Goal: Task Accomplishment & Management: Manage account settings

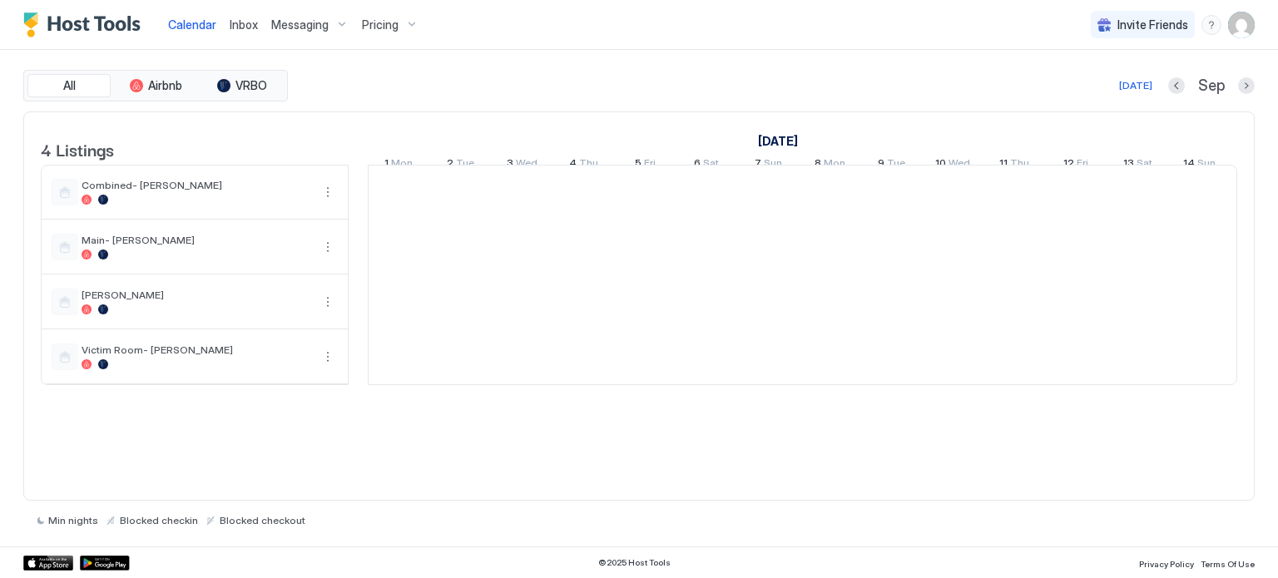
scroll to position [0, 924]
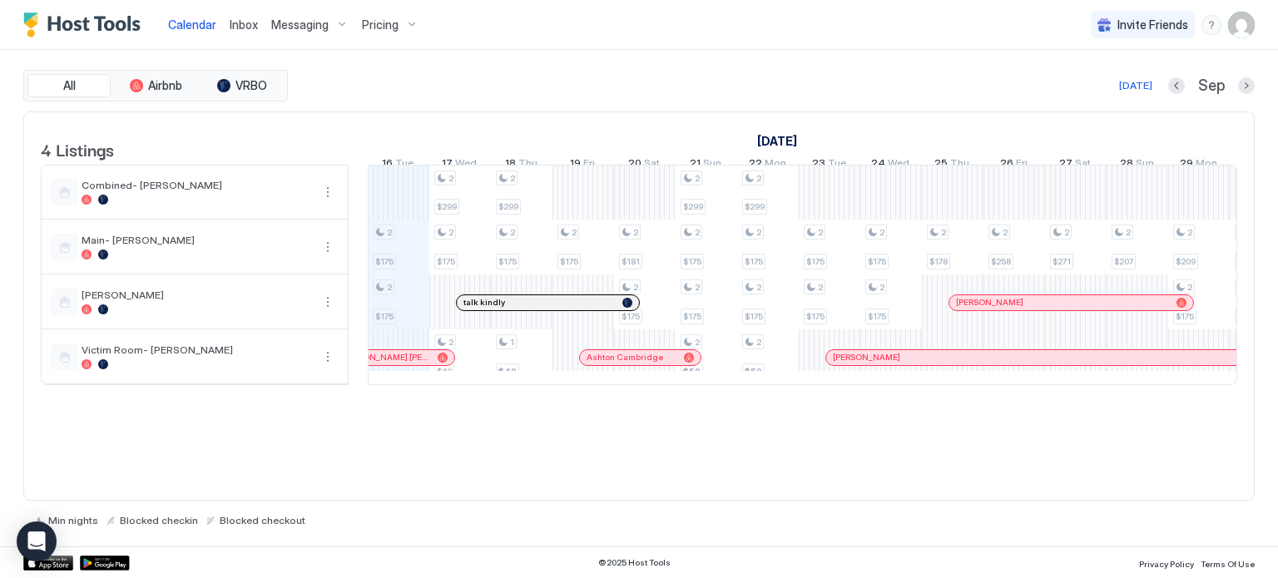
click at [360, 32] on div "Pricing" at bounding box center [390, 25] width 70 height 28
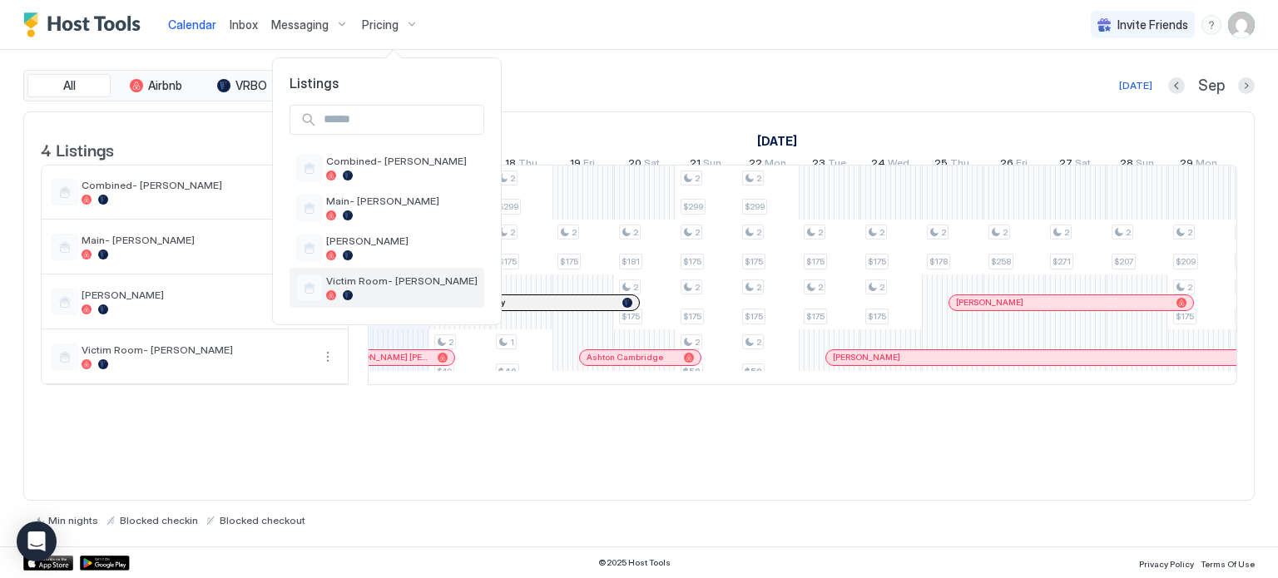
click at [369, 289] on div "Victim Room- [PERSON_NAME]" at bounding box center [401, 287] width 151 height 26
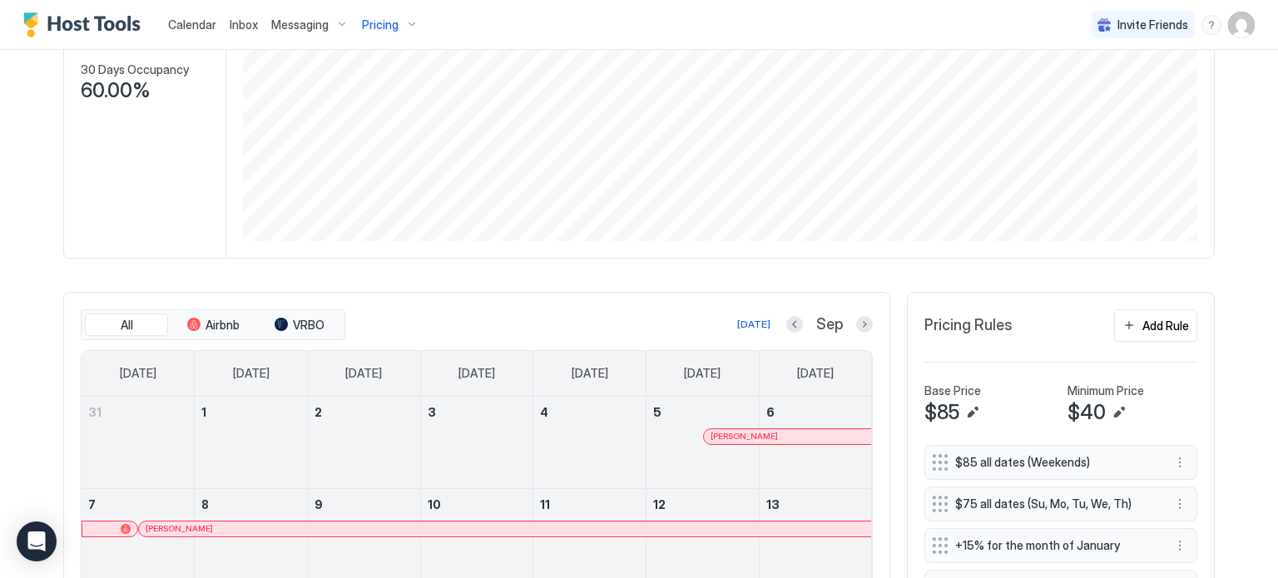
scroll to position [333, 0]
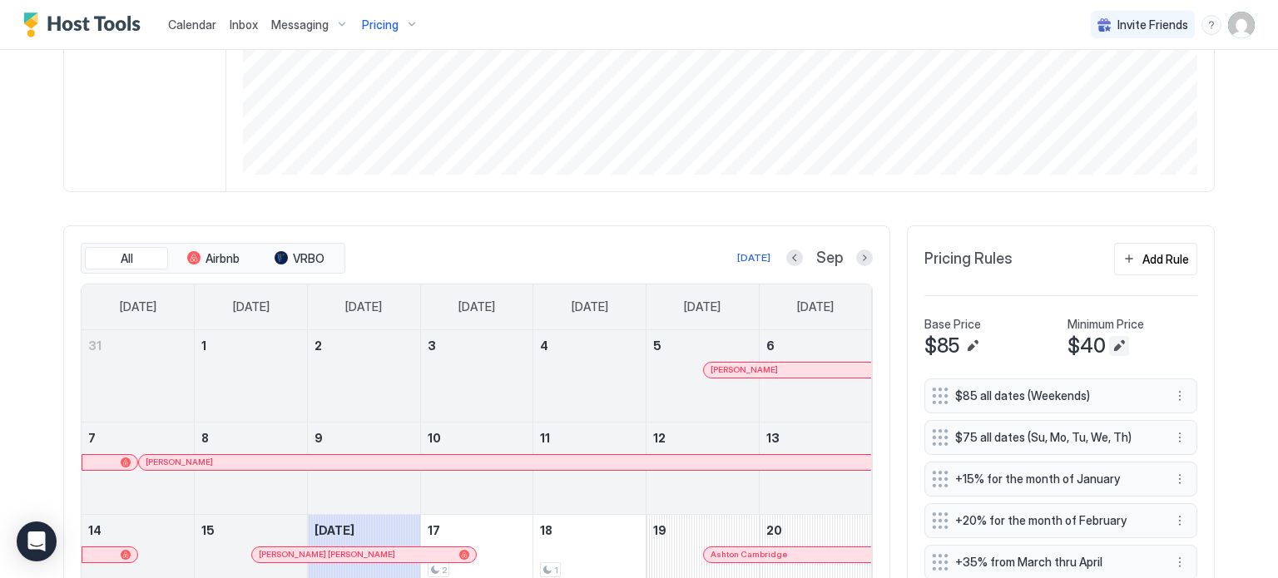
click at [1118, 348] on button "Edit" at bounding box center [1119, 346] width 20 height 20
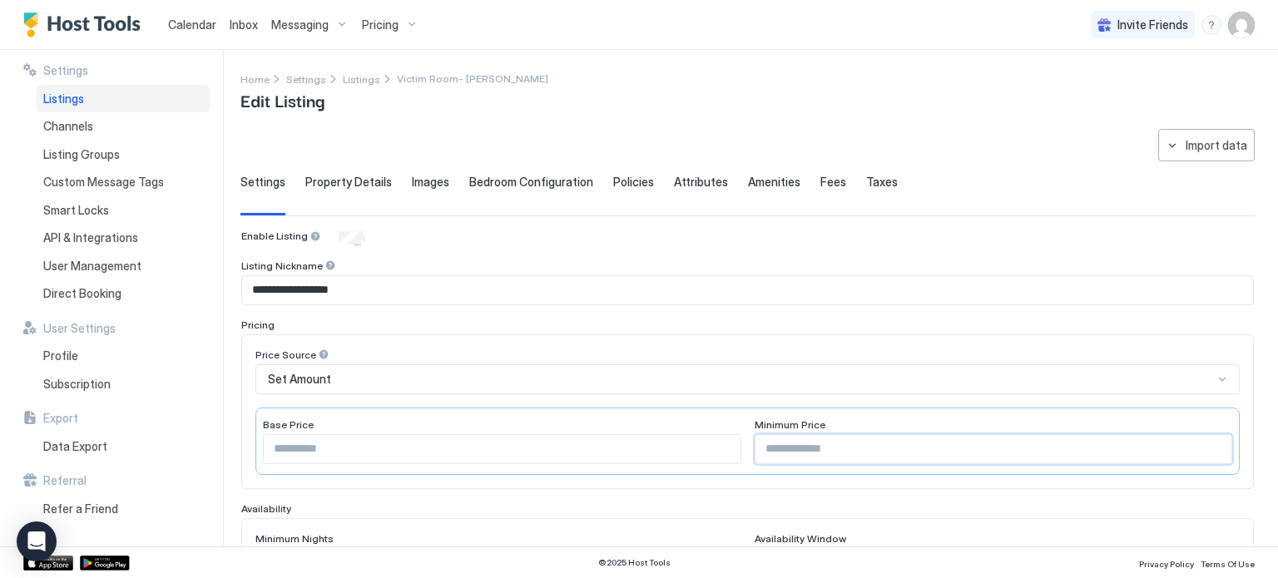
drag, startPoint x: 804, startPoint y: 457, endPoint x: 642, endPoint y: 444, distance: 162.7
click at [649, 444] on div "Base Price ** Minimum Price **" at bounding box center [747, 441] width 984 height 67
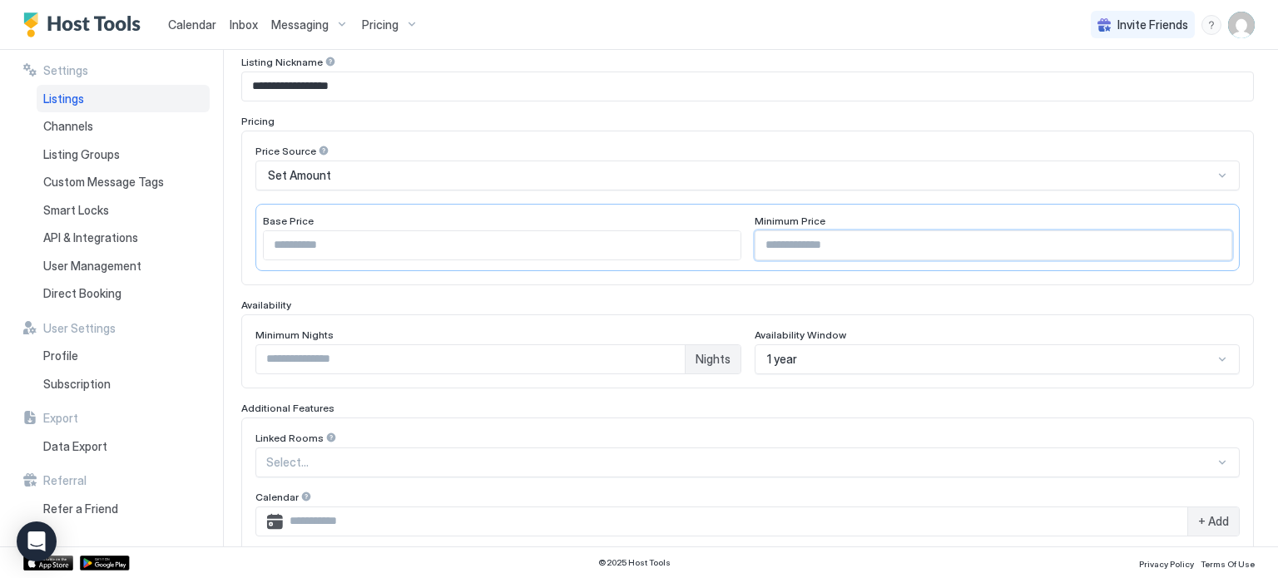
scroll to position [449, 0]
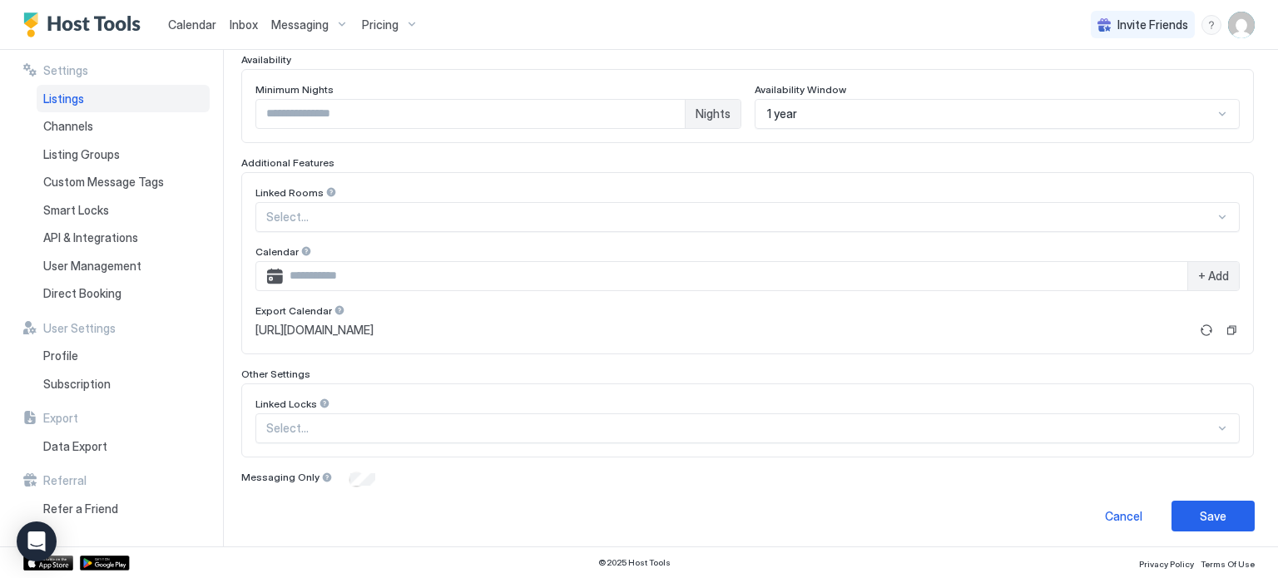
type input "**"
click at [1199, 512] on div "Save" at bounding box center [1212, 515] width 27 height 17
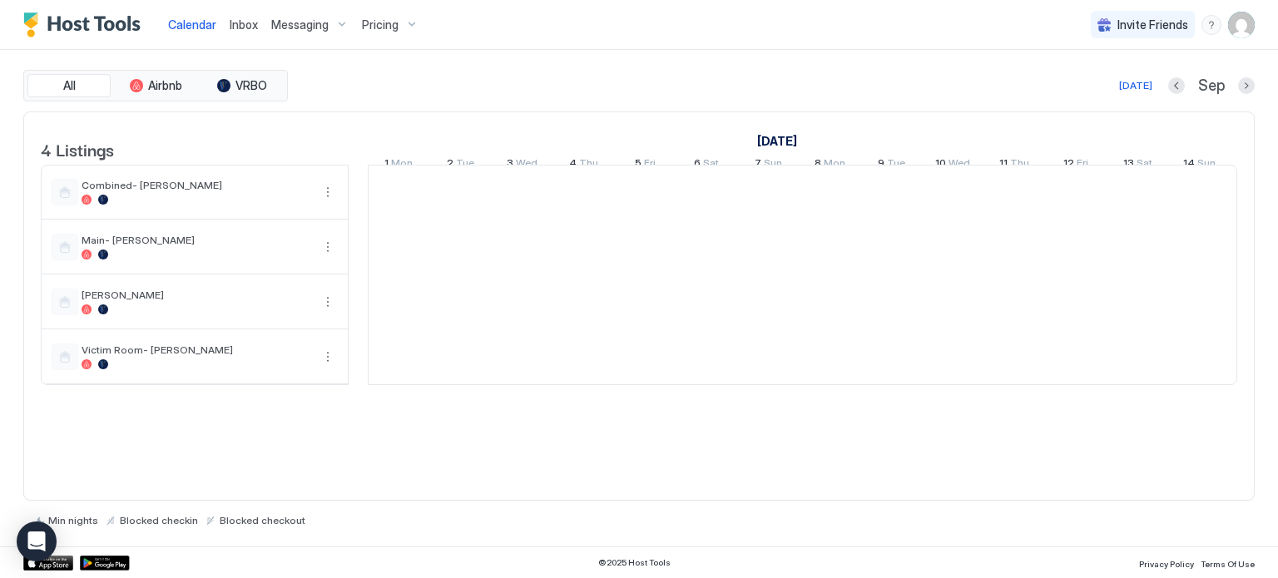
scroll to position [0, 924]
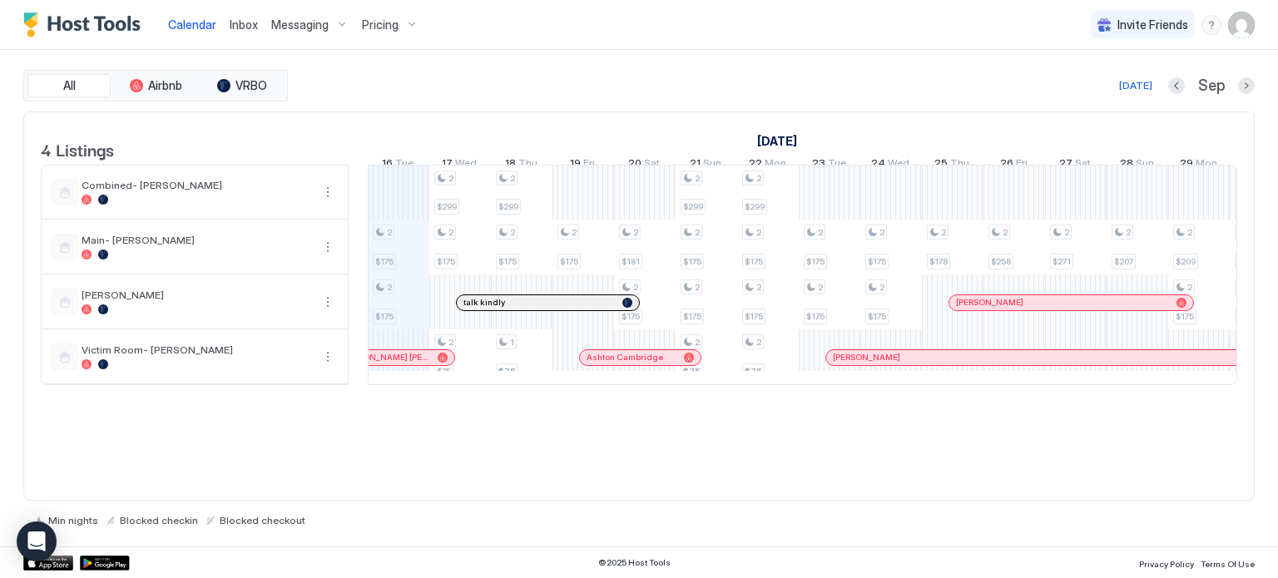
click at [303, 34] on div "Messaging" at bounding box center [310, 25] width 91 height 28
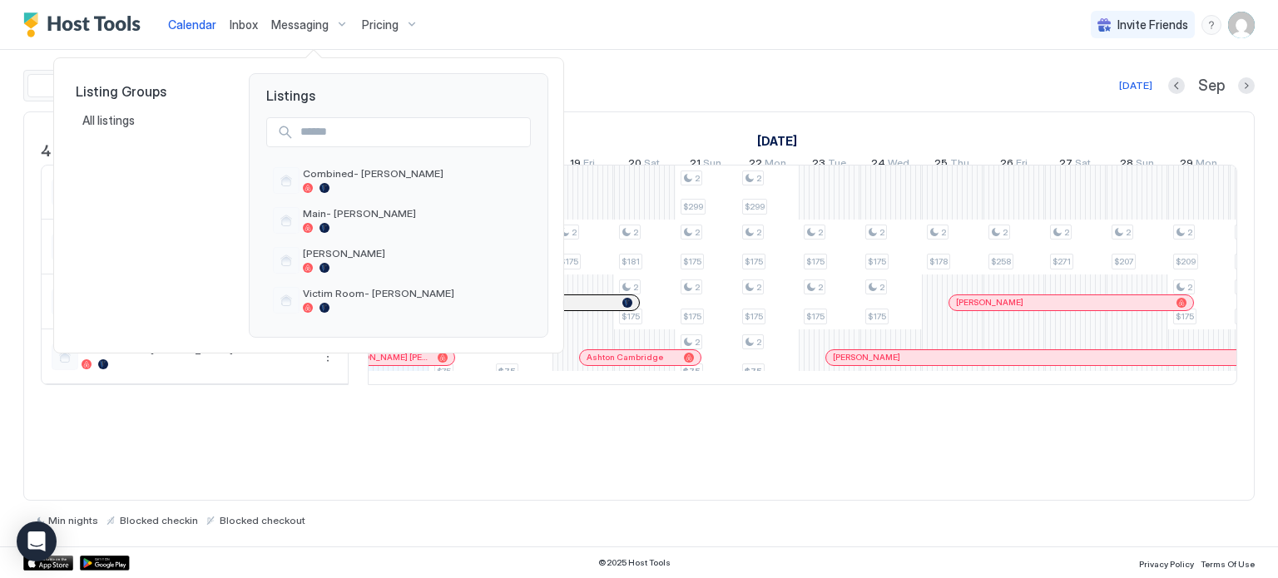
click at [233, 25] on div at bounding box center [639, 289] width 1278 height 578
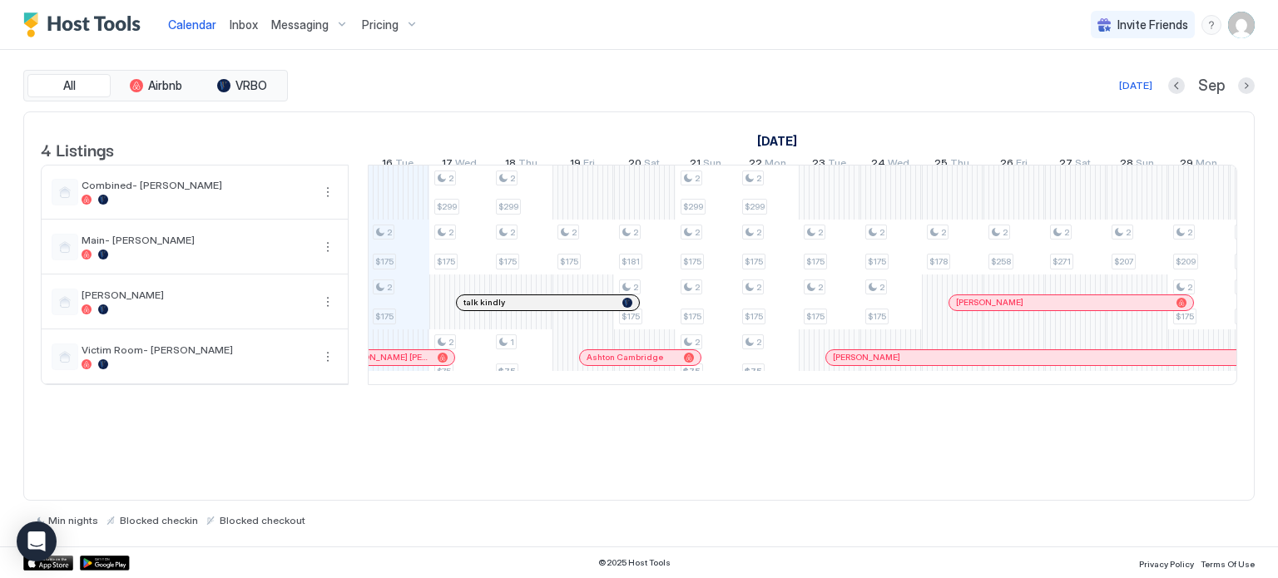
click at [230, 22] on span "Inbox" at bounding box center [244, 24] width 28 height 14
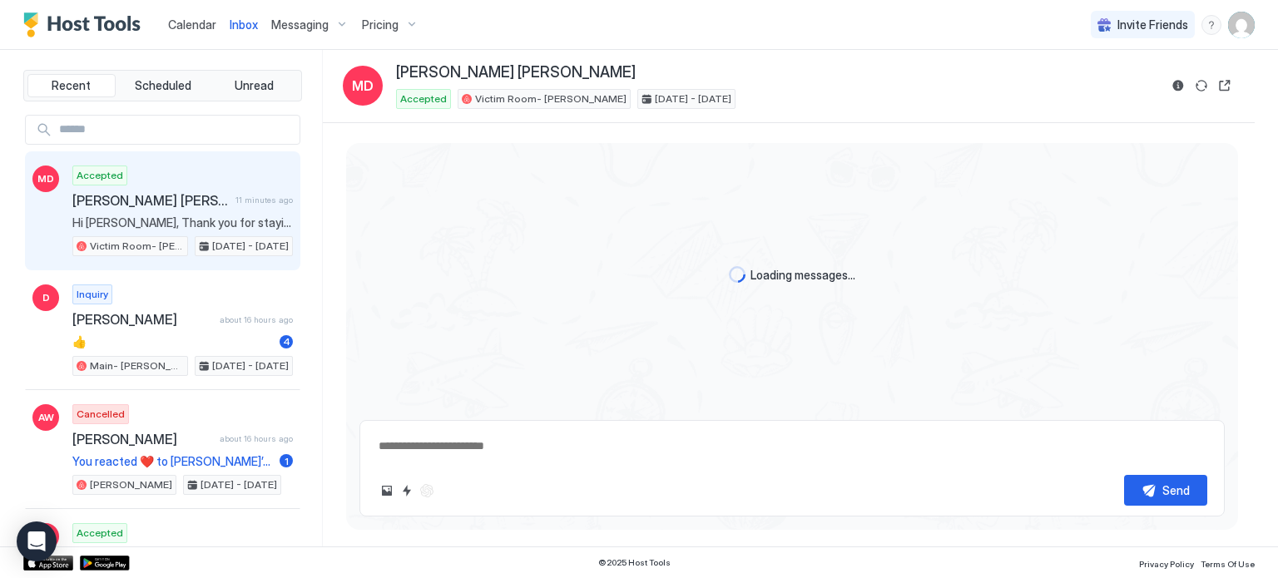
click at [170, 199] on span "[PERSON_NAME] [PERSON_NAME]" at bounding box center [150, 200] width 156 height 17
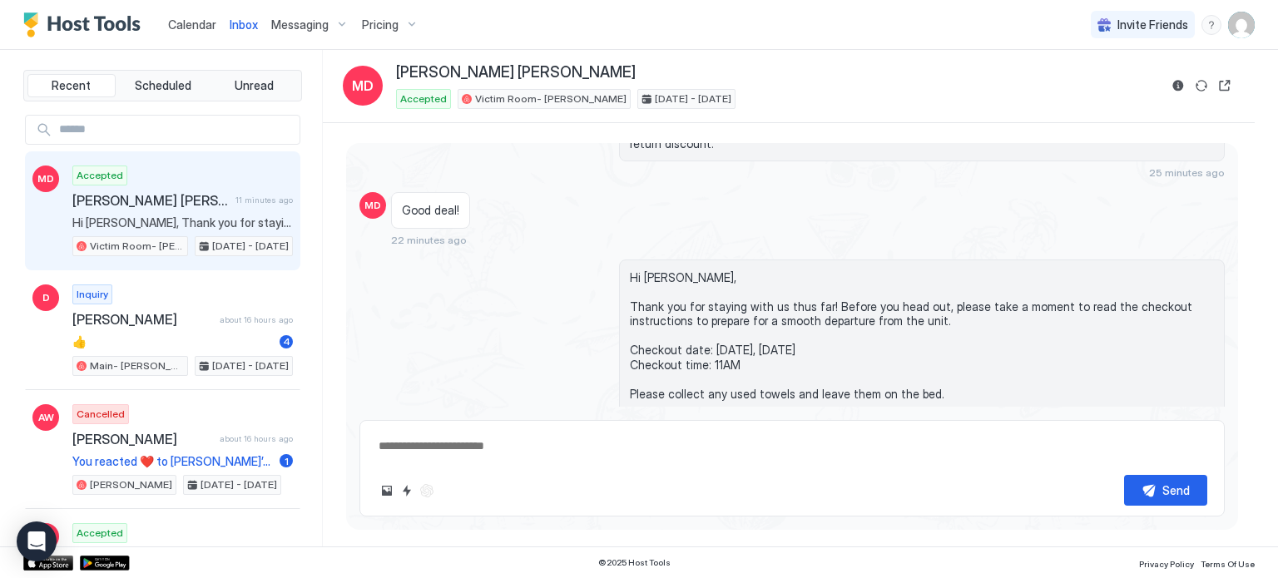
scroll to position [2737, 0]
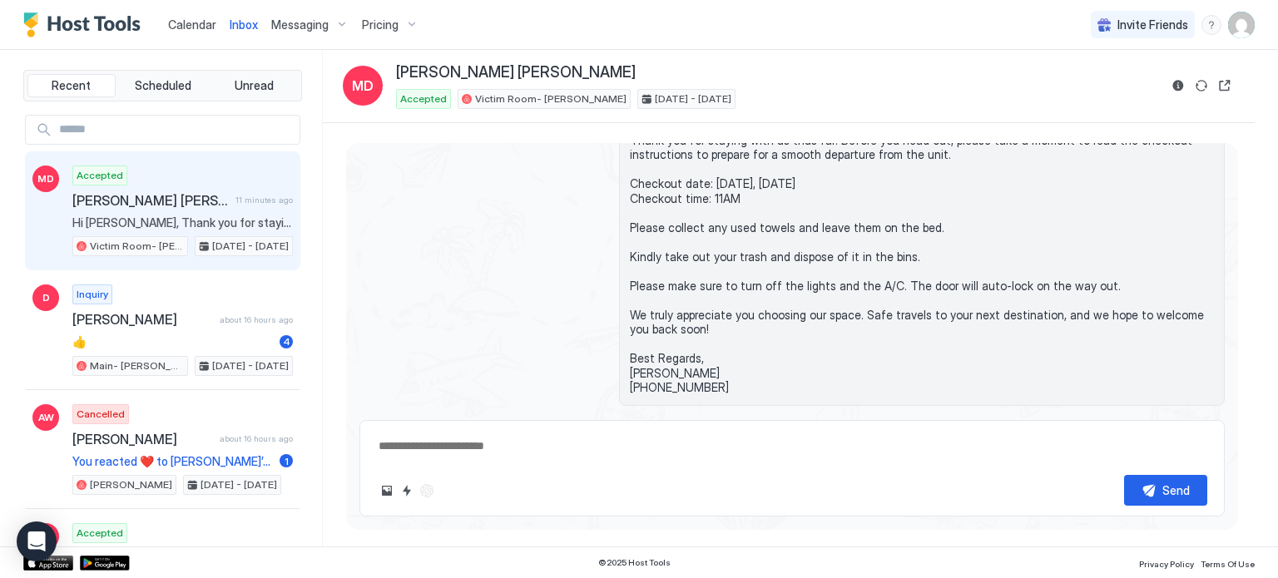
click at [1154, 439] on div "Scheduled Messages" at bounding box center [1148, 447] width 113 height 17
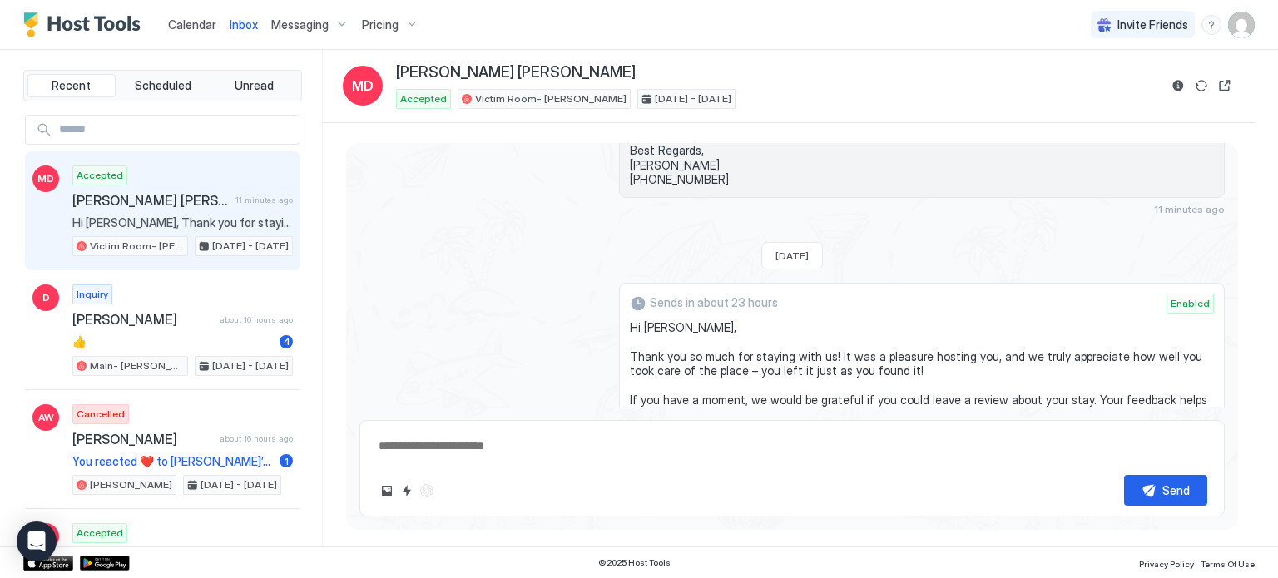
scroll to position [2862, 0]
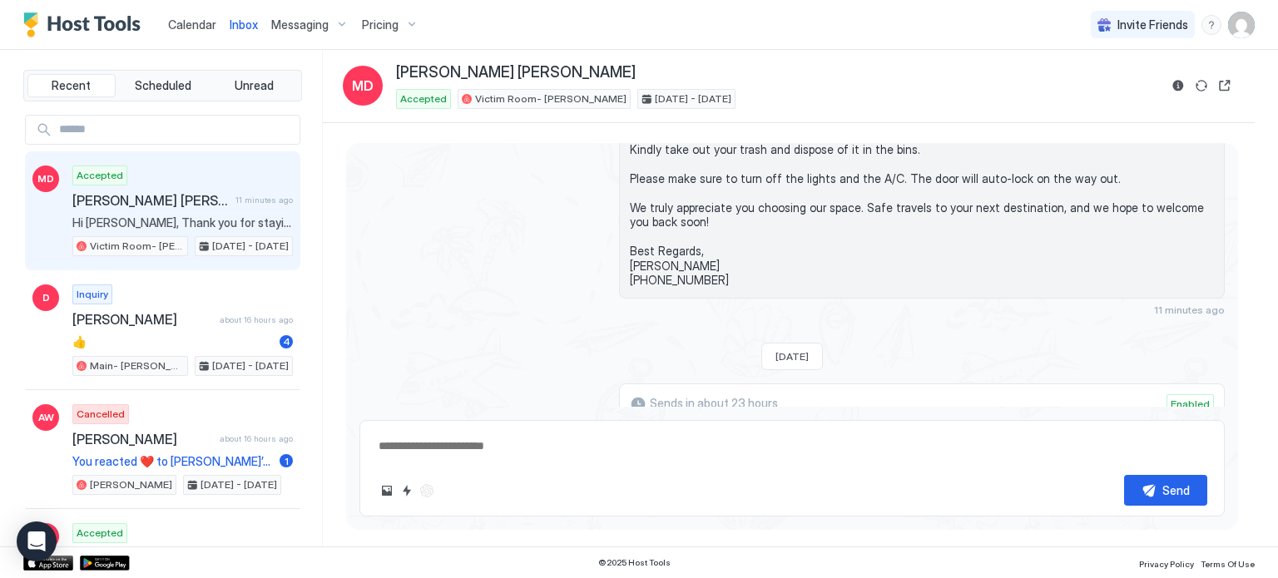
click at [1176, 397] on span "Enabled" at bounding box center [1189, 404] width 39 height 15
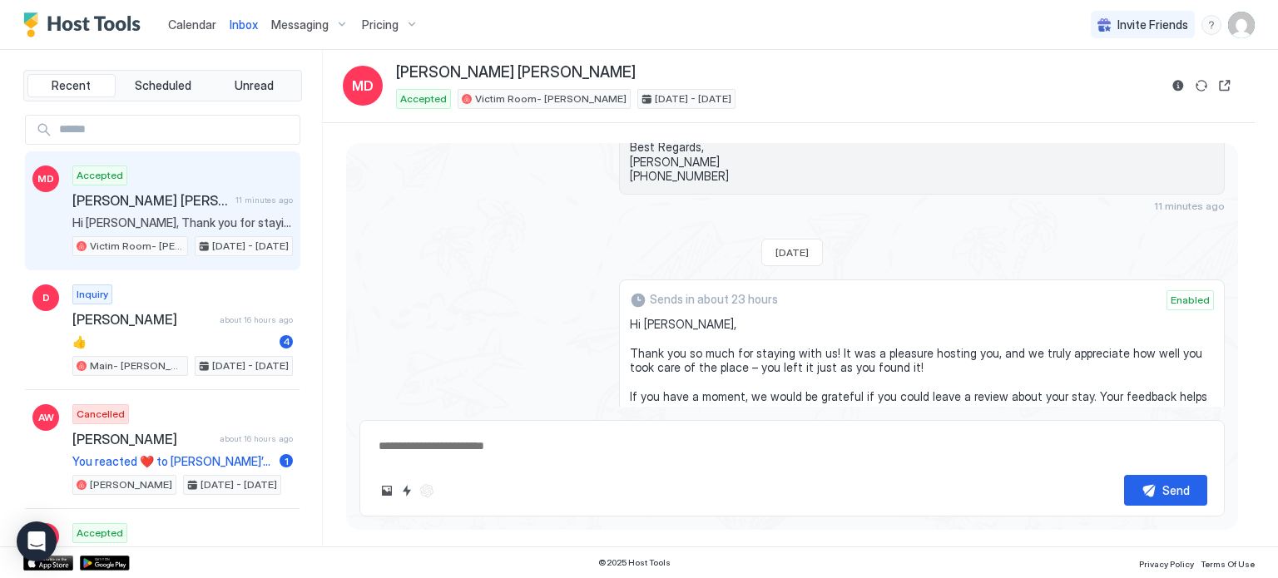
scroll to position [3112, 0]
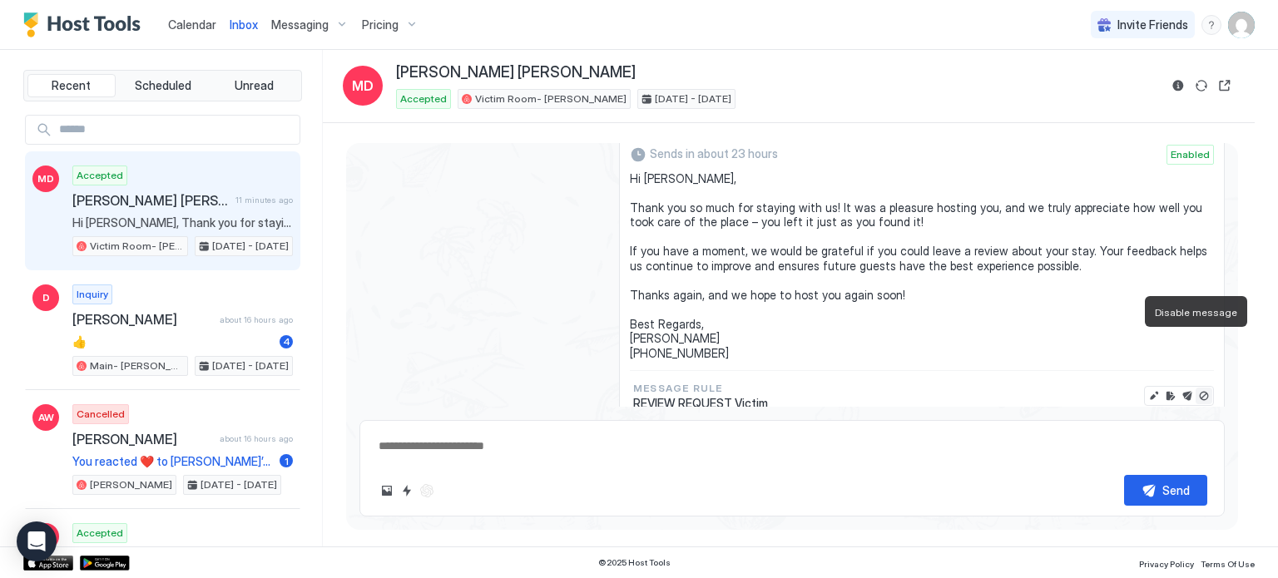
click at [1195, 388] on button "Disable message" at bounding box center [1203, 396] width 17 height 17
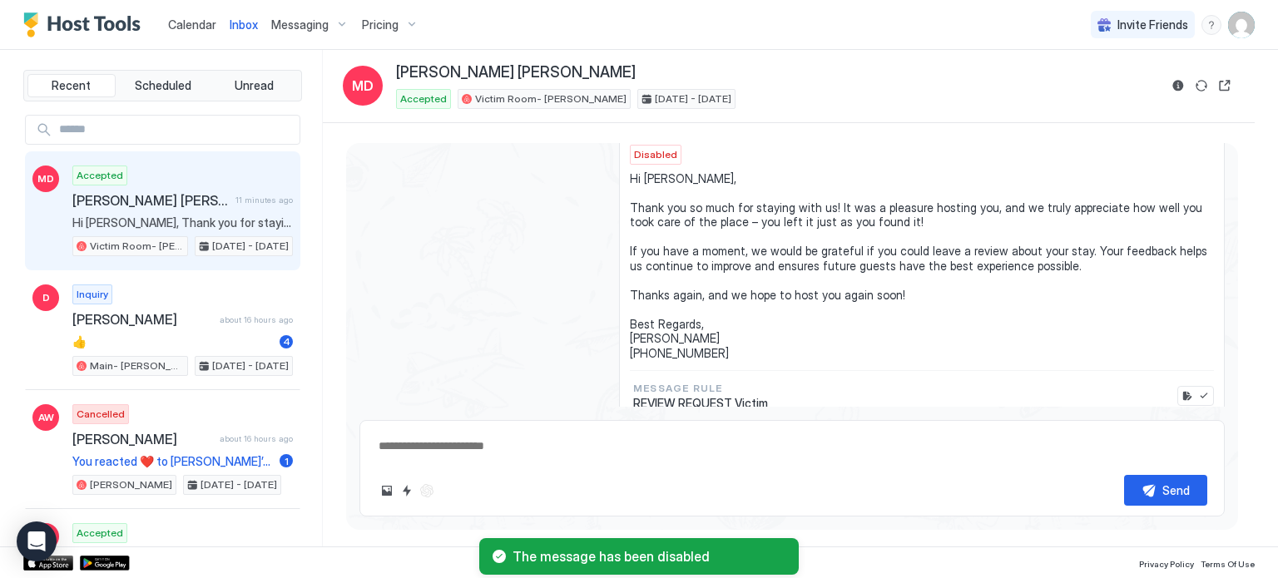
scroll to position [2696, 0]
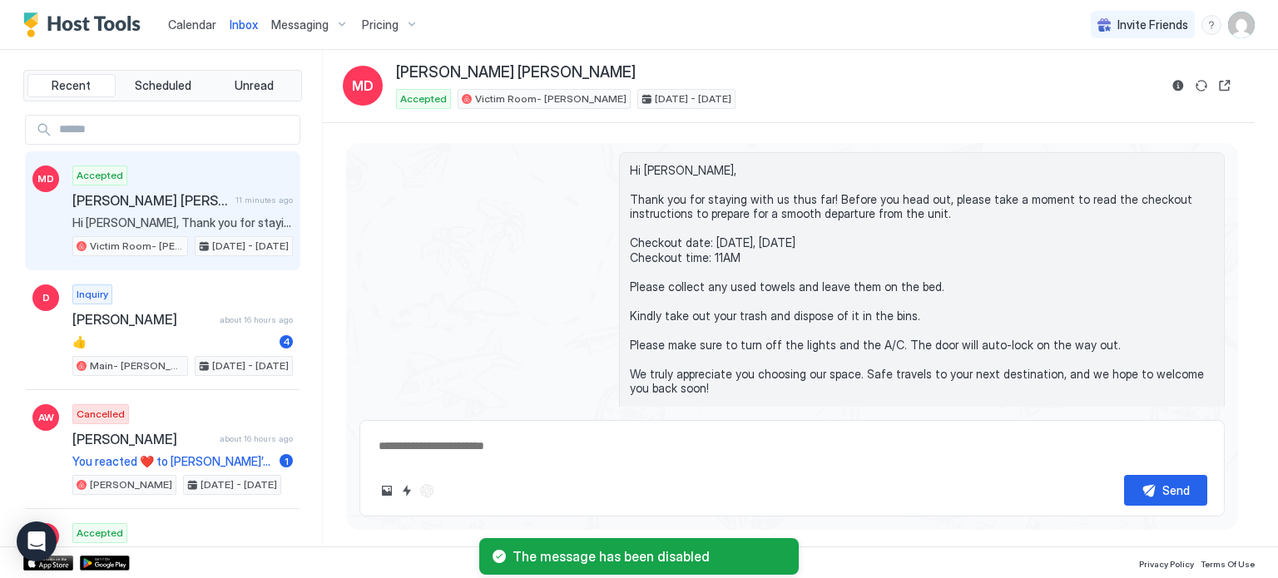
click at [133, 210] on div "Accepted [PERSON_NAME] [PERSON_NAME] 11 minutes ago Hi [PERSON_NAME], Thank you…" at bounding box center [182, 211] width 220 height 91
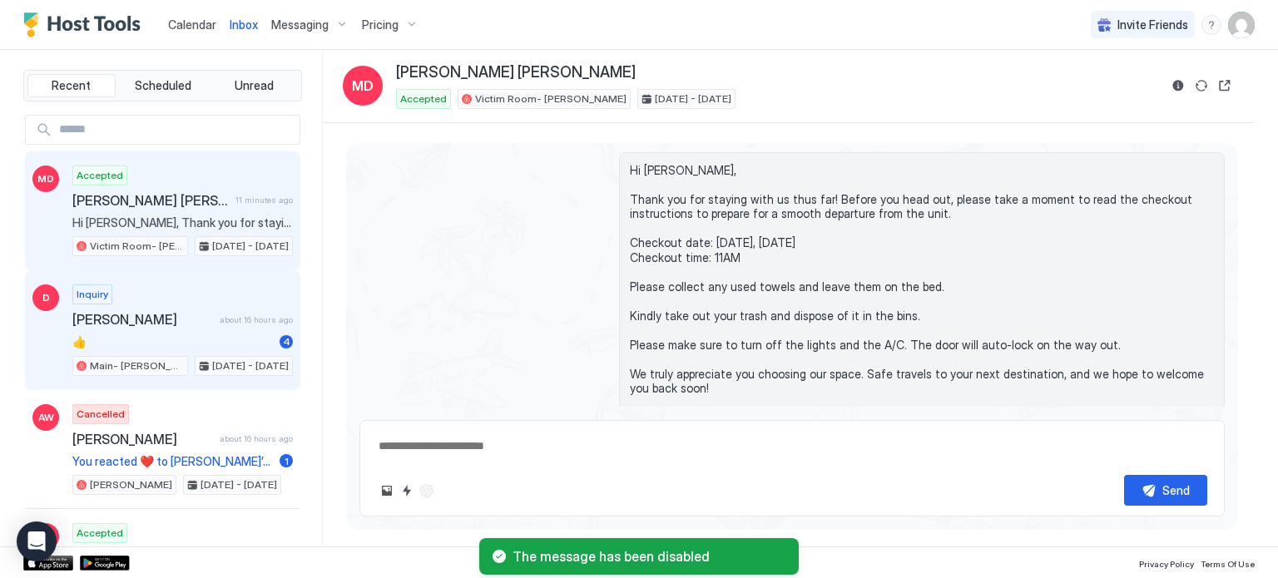
click at [177, 315] on span "[PERSON_NAME]" at bounding box center [142, 319] width 141 height 17
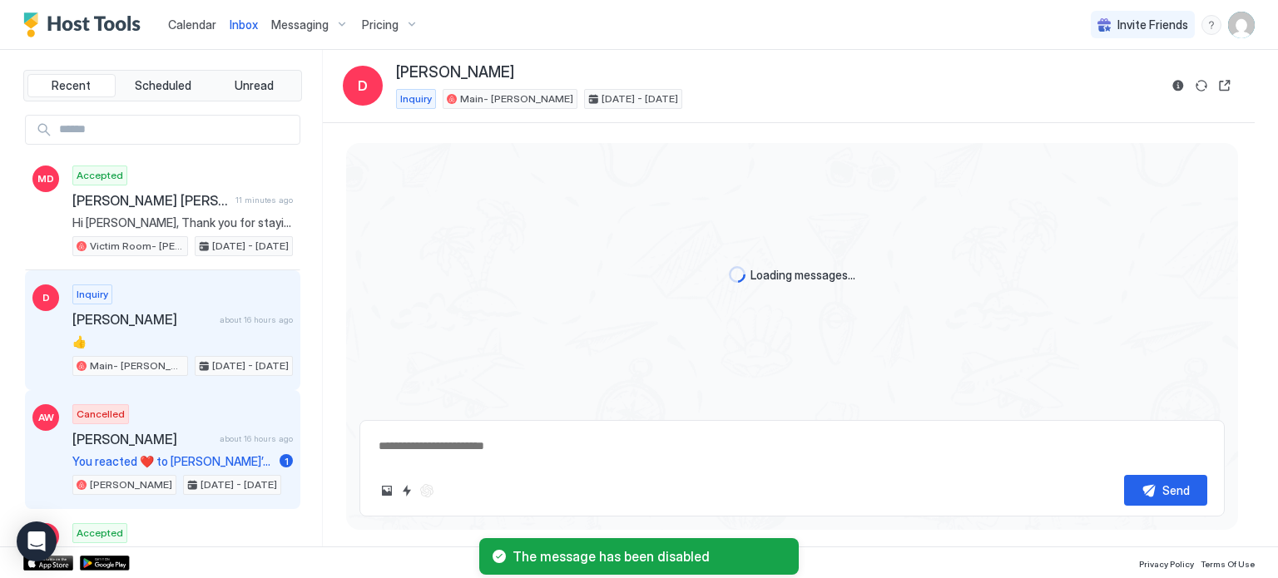
click at [135, 462] on span "You reacted ❤️ to [PERSON_NAME]’s message "🙏"" at bounding box center [172, 461] width 200 height 15
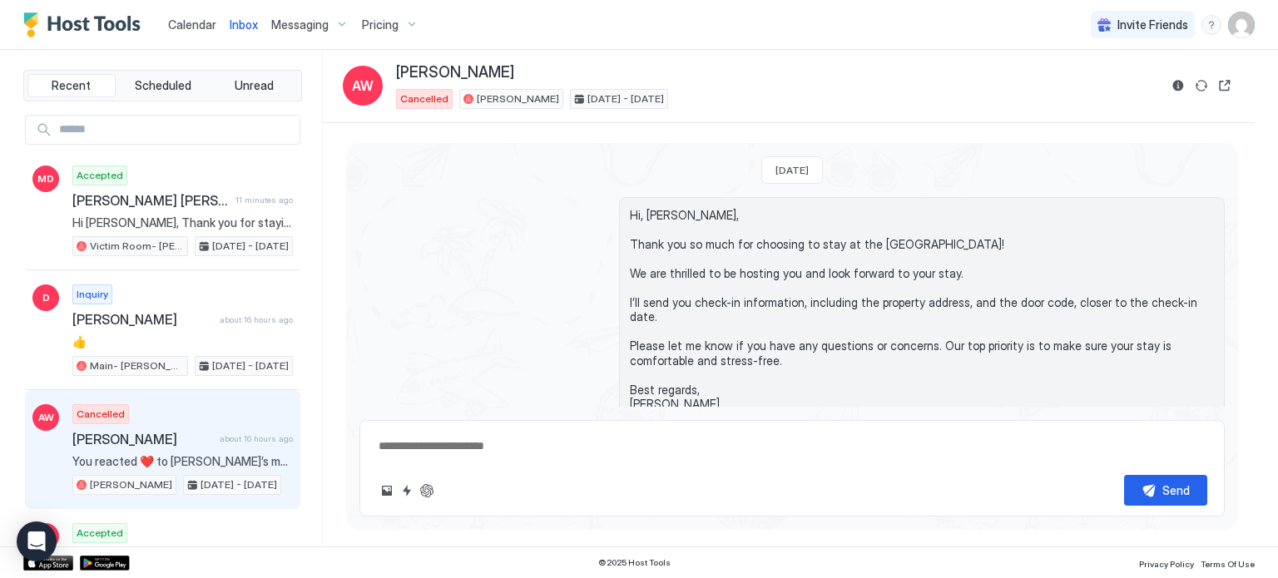
type textarea "*"
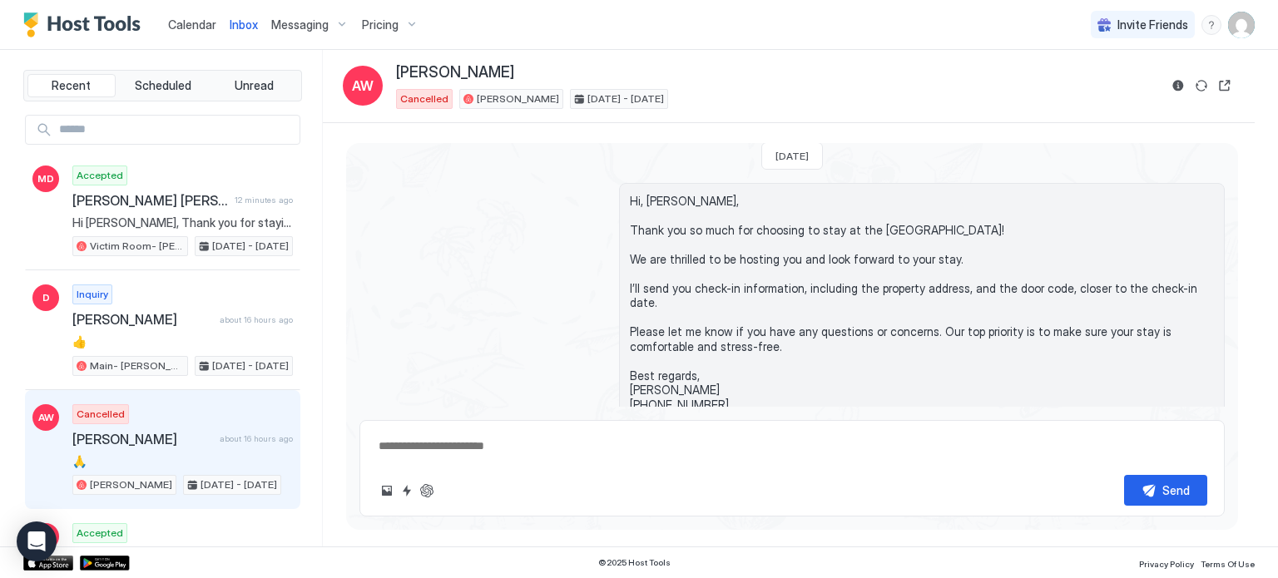
drag, startPoint x: 108, startPoint y: 26, endPoint x: 132, endPoint y: 0, distance: 35.3
click at [108, 26] on img "Host Tools Logo" at bounding box center [85, 24] width 125 height 25
